Goal: Navigation & Orientation: Find specific page/section

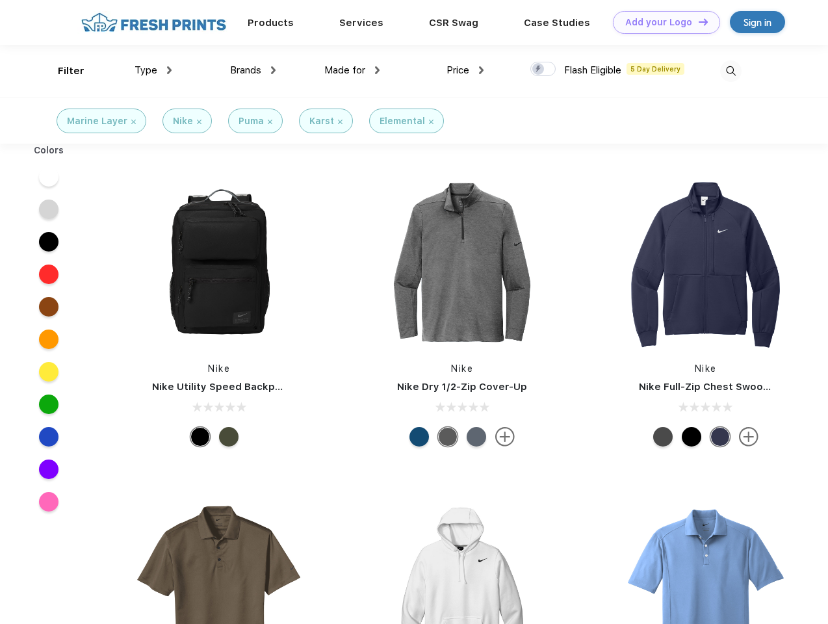
click at [662, 22] on link "Add your Logo Design Tool" at bounding box center [666, 22] width 107 height 23
click at [0, 0] on div "Design Tool" at bounding box center [0, 0] width 0 height 0
click at [697, 21] on link "Add your Logo Design Tool" at bounding box center [666, 22] width 107 height 23
click at [62, 71] on div "Filter" at bounding box center [71, 71] width 27 height 15
click at [153, 70] on span "Type" at bounding box center [146, 70] width 23 height 12
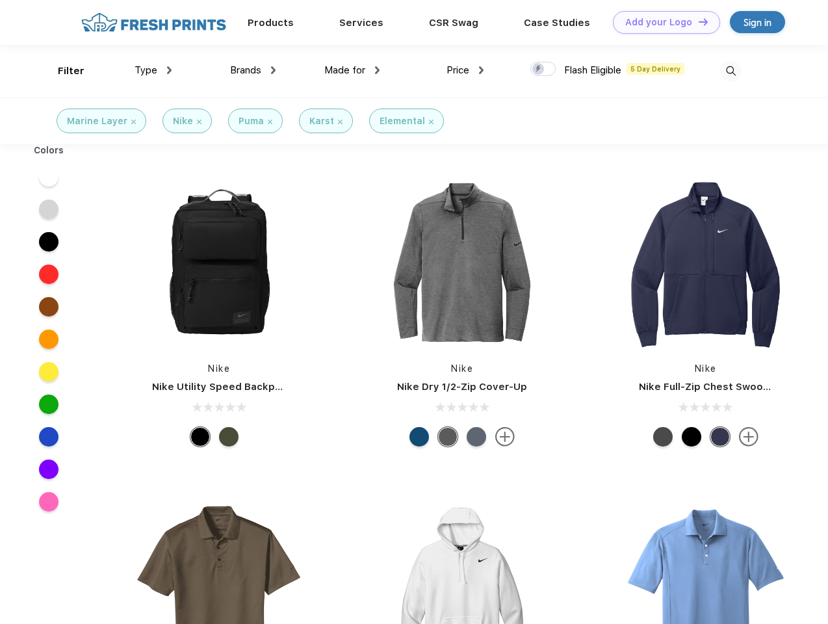
click at [253, 70] on span "Brands" at bounding box center [245, 70] width 31 height 12
click at [352, 70] on span "Made for" at bounding box center [344, 70] width 41 height 12
click at [465, 70] on span "Price" at bounding box center [458, 70] width 23 height 12
click at [543, 70] on div at bounding box center [542, 69] width 25 height 14
click at [539, 70] on input "checkbox" at bounding box center [534, 65] width 8 height 8
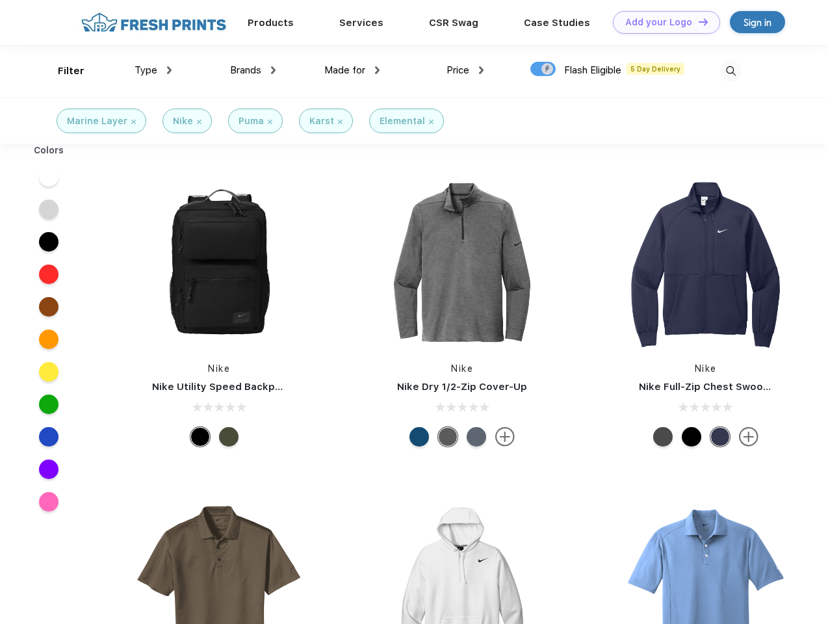
click at [731, 71] on img at bounding box center [730, 70] width 21 height 21
